Goal: Information Seeking & Learning: Find specific page/section

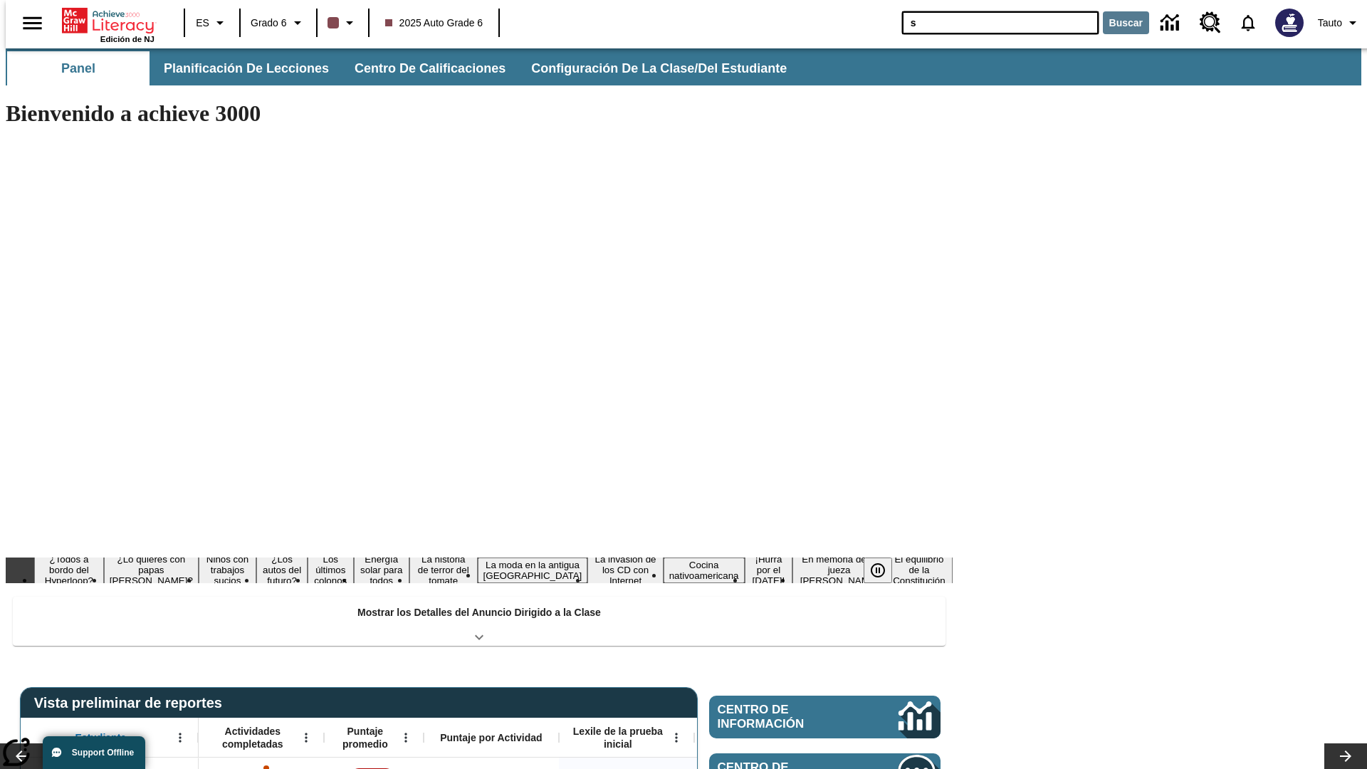
type input "s"
click at [1117, 23] on button "Buscar" at bounding box center [1126, 22] width 46 height 23
